Goal: Task Accomplishment & Management: Manage account settings

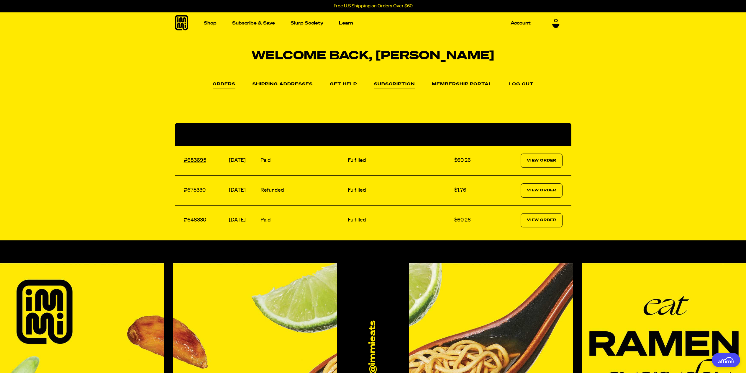
click at [401, 82] on link "Subscription" at bounding box center [394, 85] width 41 height 7
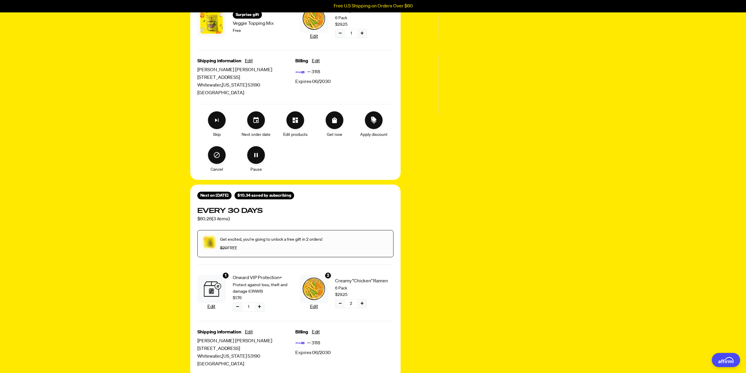
scroll to position [177, 0]
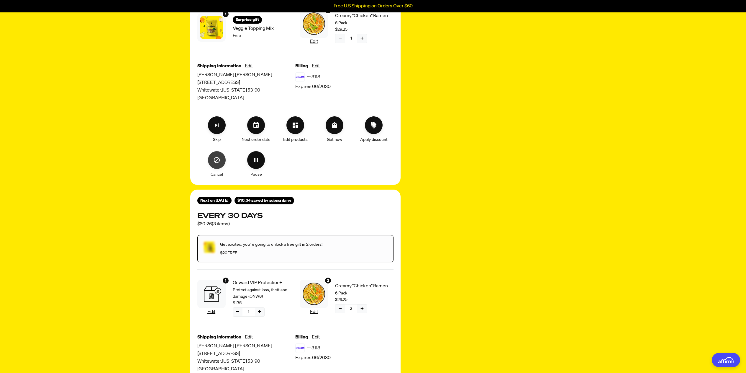
click at [217, 163] on icon "Cancel" at bounding box center [217, 160] width 6 height 6
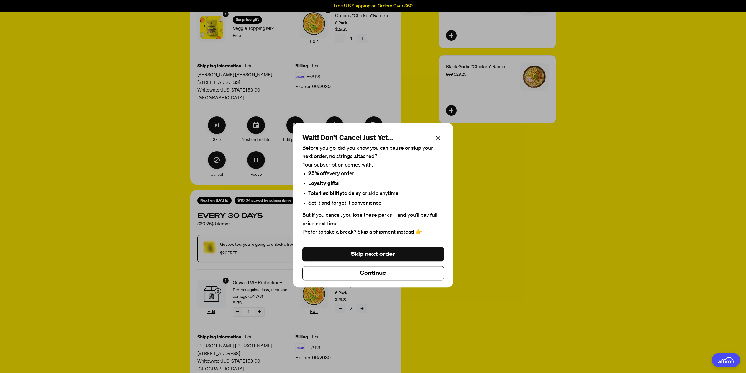
click at [373, 270] on span "Continue" at bounding box center [373, 273] width 26 height 6
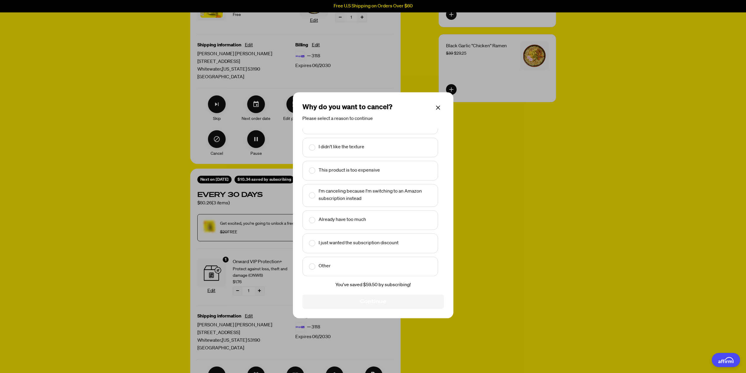
scroll to position [206, 0]
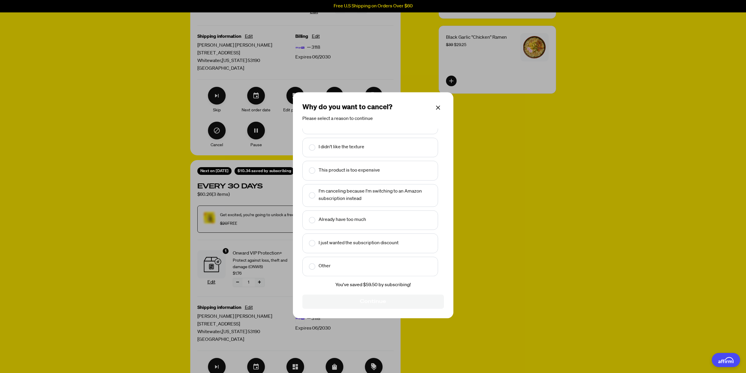
click at [313, 268] on rect "Make changes for subscription" at bounding box center [312, 266] width 6 height 6
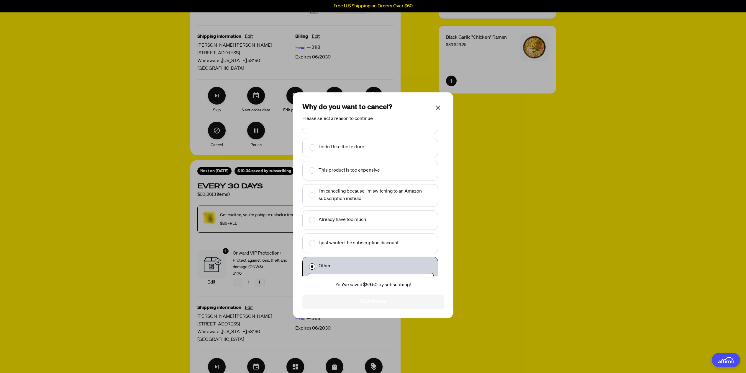
scroll to position [27, 0]
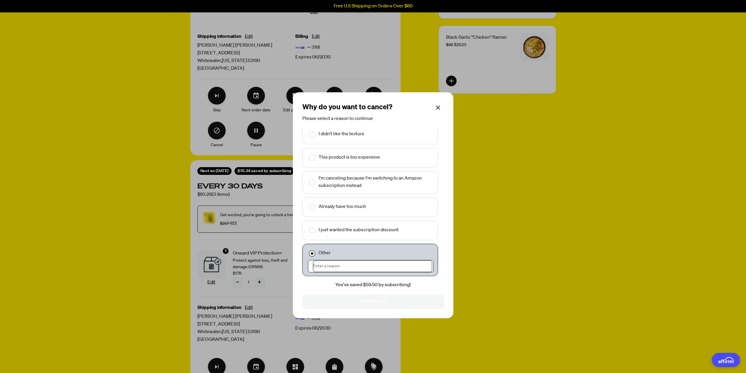
click at [374, 266] on input "Make changes for subscription" at bounding box center [372, 266] width 119 height 12
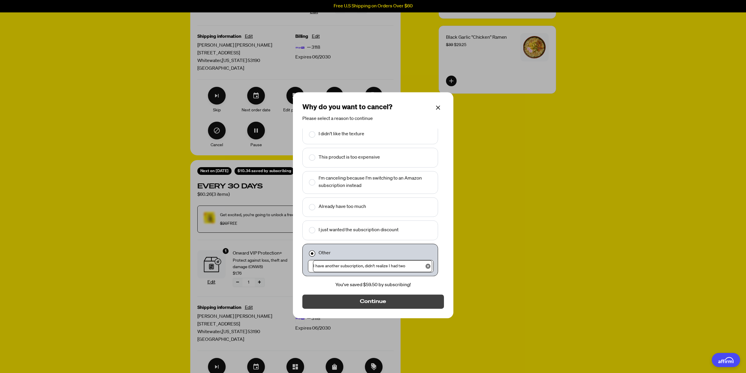
type input "I have another subscription, didn't realize I had two"
click at [381, 298] on span "Continue" at bounding box center [373, 301] width 26 height 6
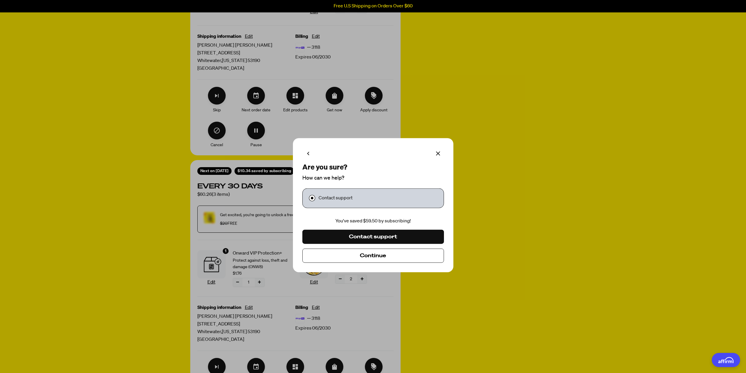
click at [409, 257] on button "Continue" at bounding box center [373, 255] width 142 height 14
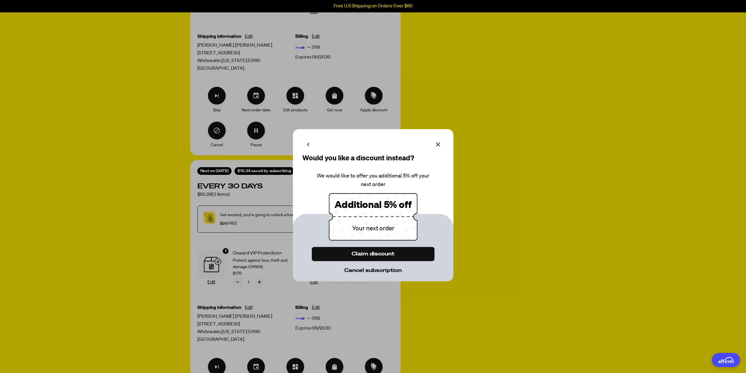
click at [394, 270] on span "Cancel subscription" at bounding box center [373, 270] width 58 height 6
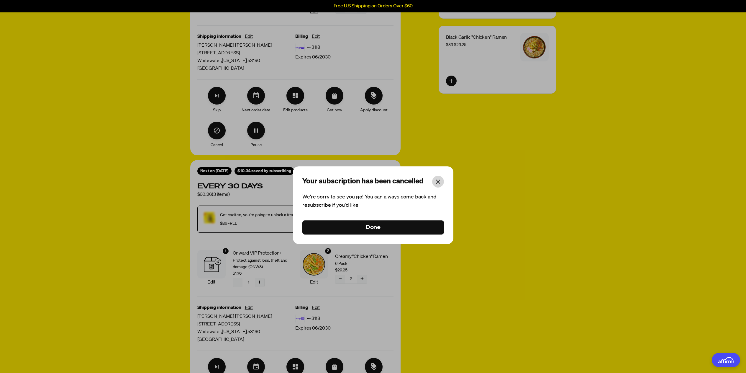
click at [438, 181] on icon "Make changes for subscription" at bounding box center [438, 181] width 4 height 4
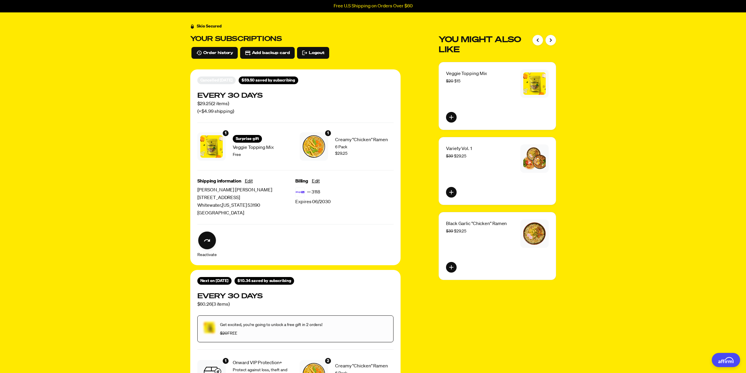
scroll to position [0, 0]
